Goal: Use online tool/utility: Use online tool/utility

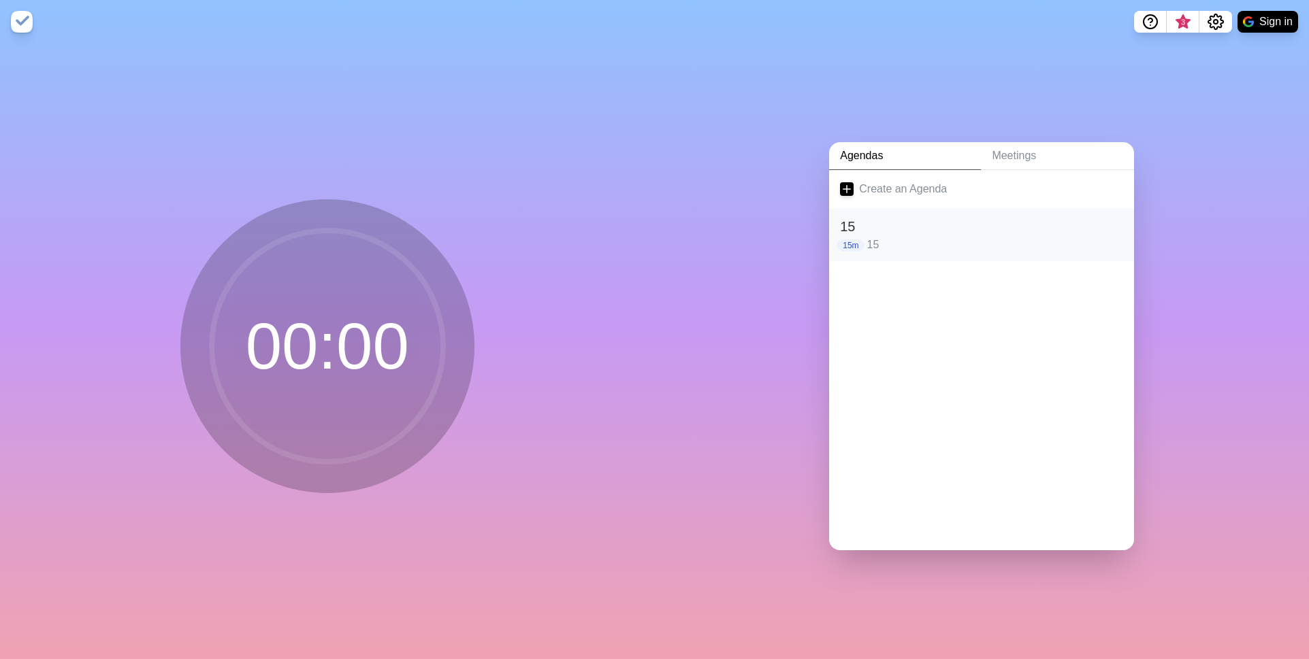
click at [879, 216] on h2 "15" at bounding box center [981, 226] width 283 height 20
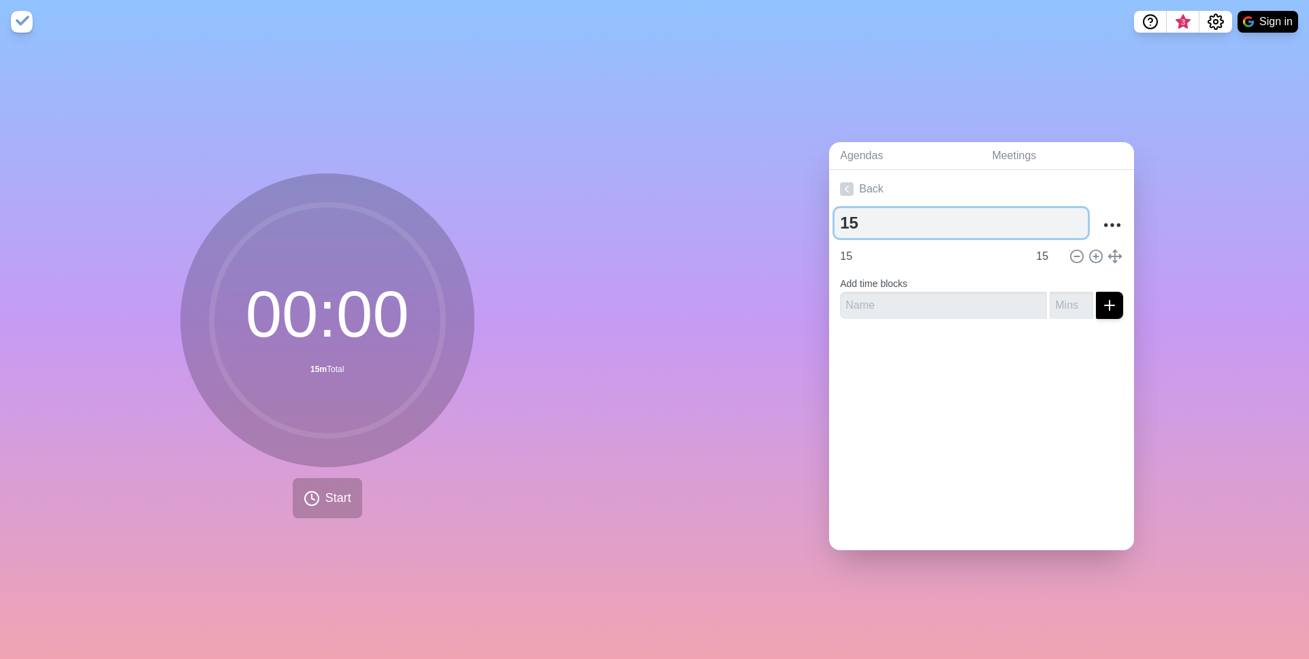
click at [875, 227] on textarea "15" at bounding box center [960, 223] width 253 height 30
type textarea "12"
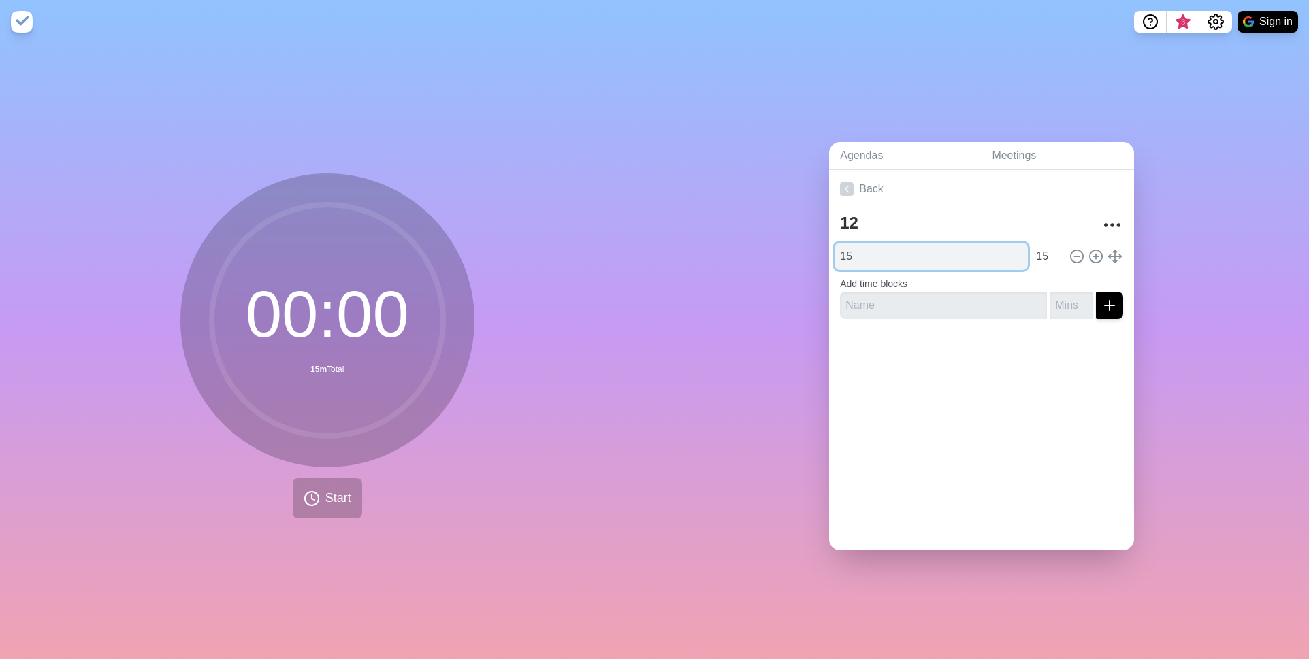
click at [860, 246] on input "15" at bounding box center [930, 256] width 193 height 27
type input "12"
click at [1030, 250] on input "15" at bounding box center [1046, 256] width 33 height 27
type input "12"
click at [325, 497] on span "Start" at bounding box center [338, 498] width 26 height 18
